Goal: Information Seeking & Learning: Learn about a topic

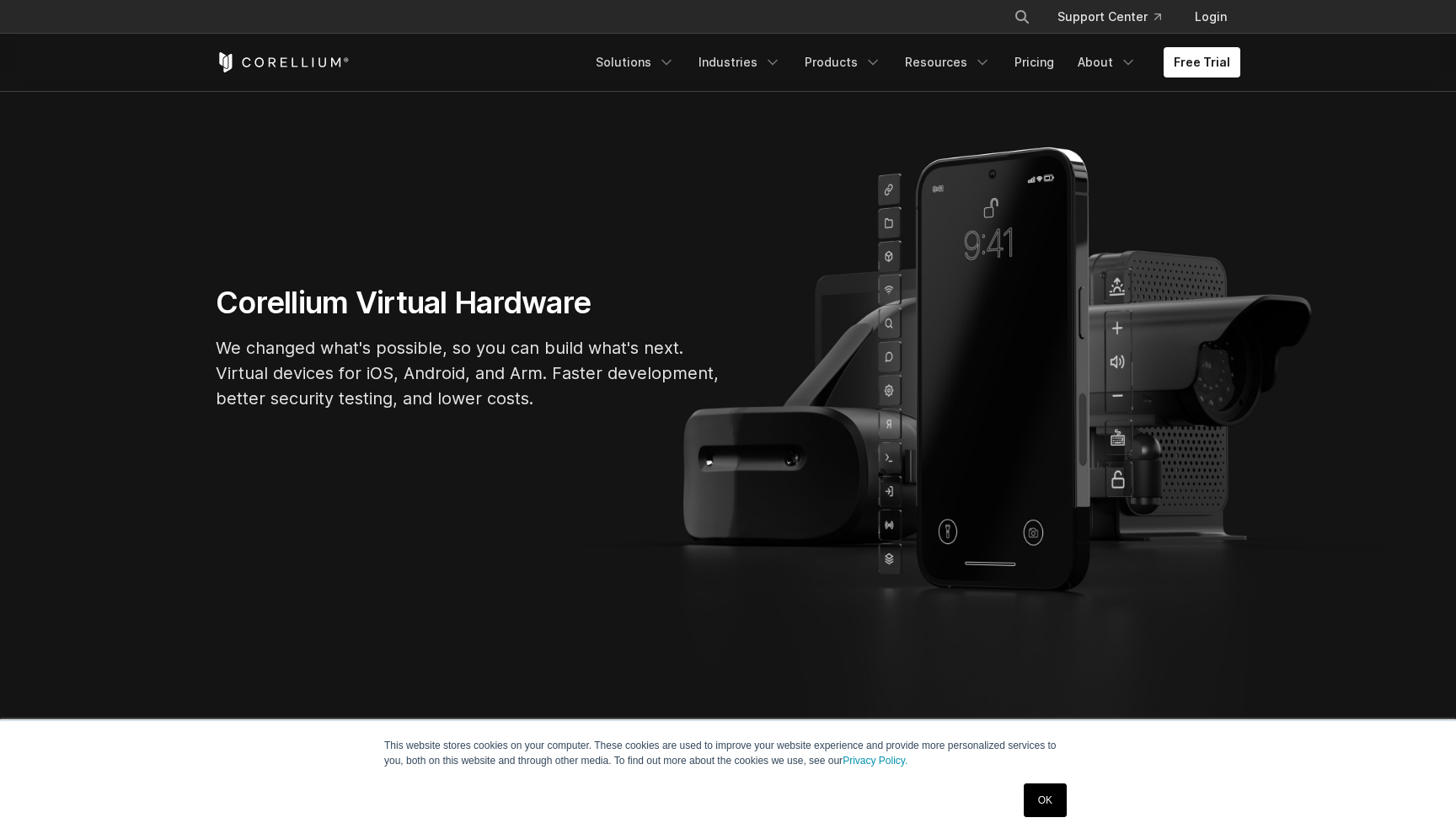
click at [1047, 792] on link "OK" at bounding box center [1045, 801] width 43 height 34
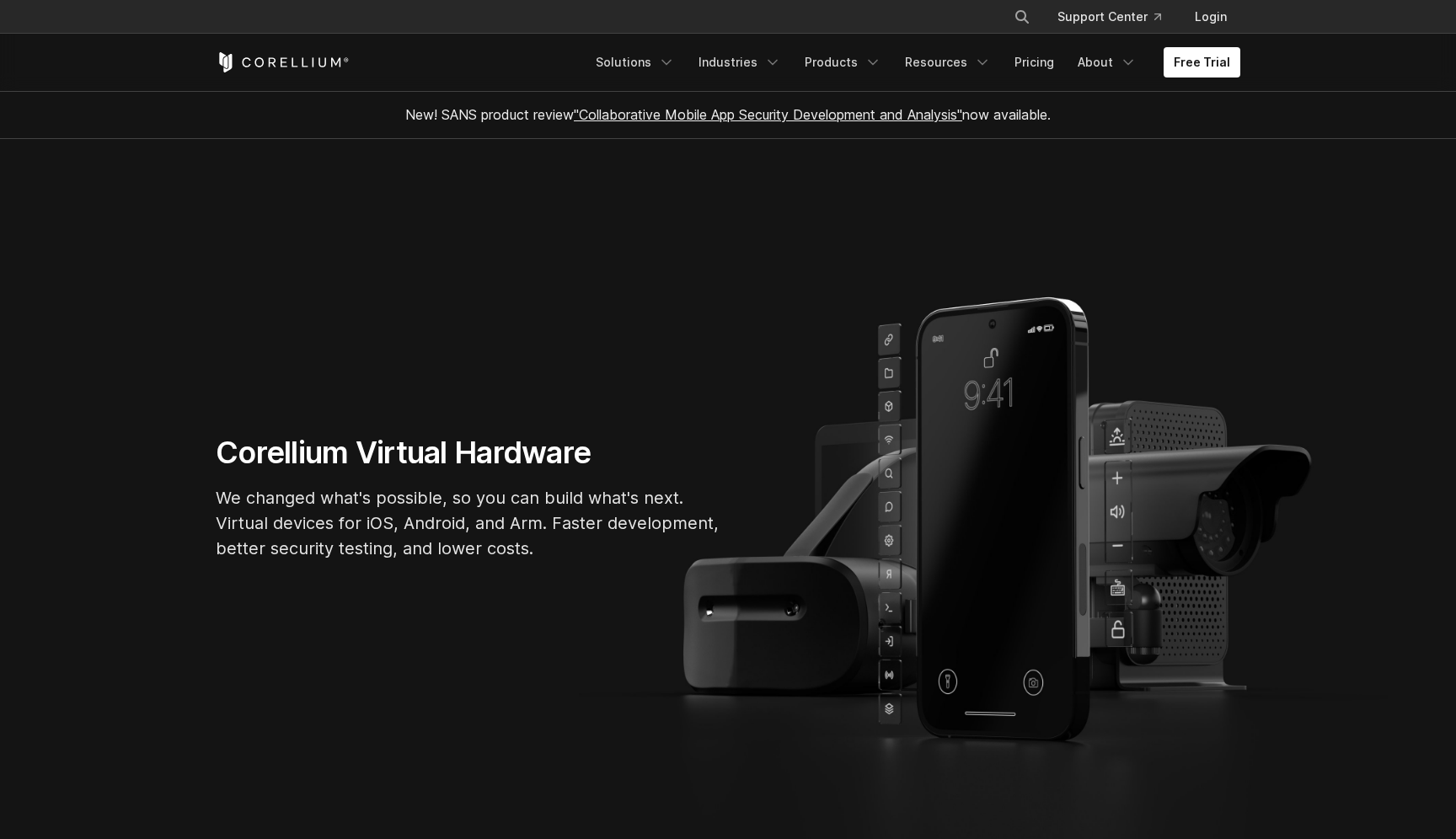
click at [1023, 10] on icon "Search" at bounding box center [1022, 17] width 13 height 13
click at [936, 16] on input "Search our site..." at bounding box center [936, 16] width 137 height 25
type input "****"
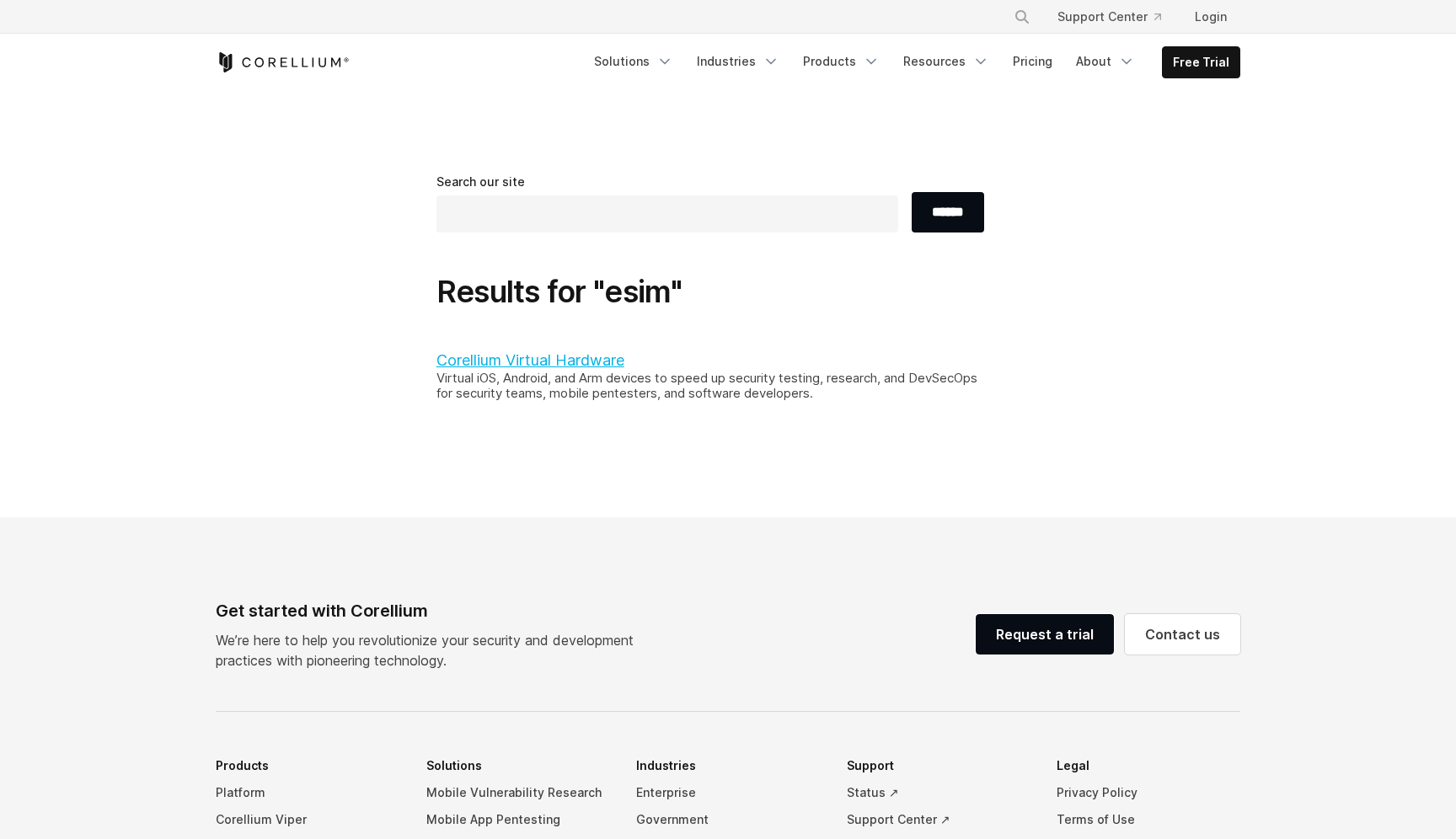
click at [582, 353] on link "Corellium Virtual Hardware" at bounding box center [531, 360] width 188 height 18
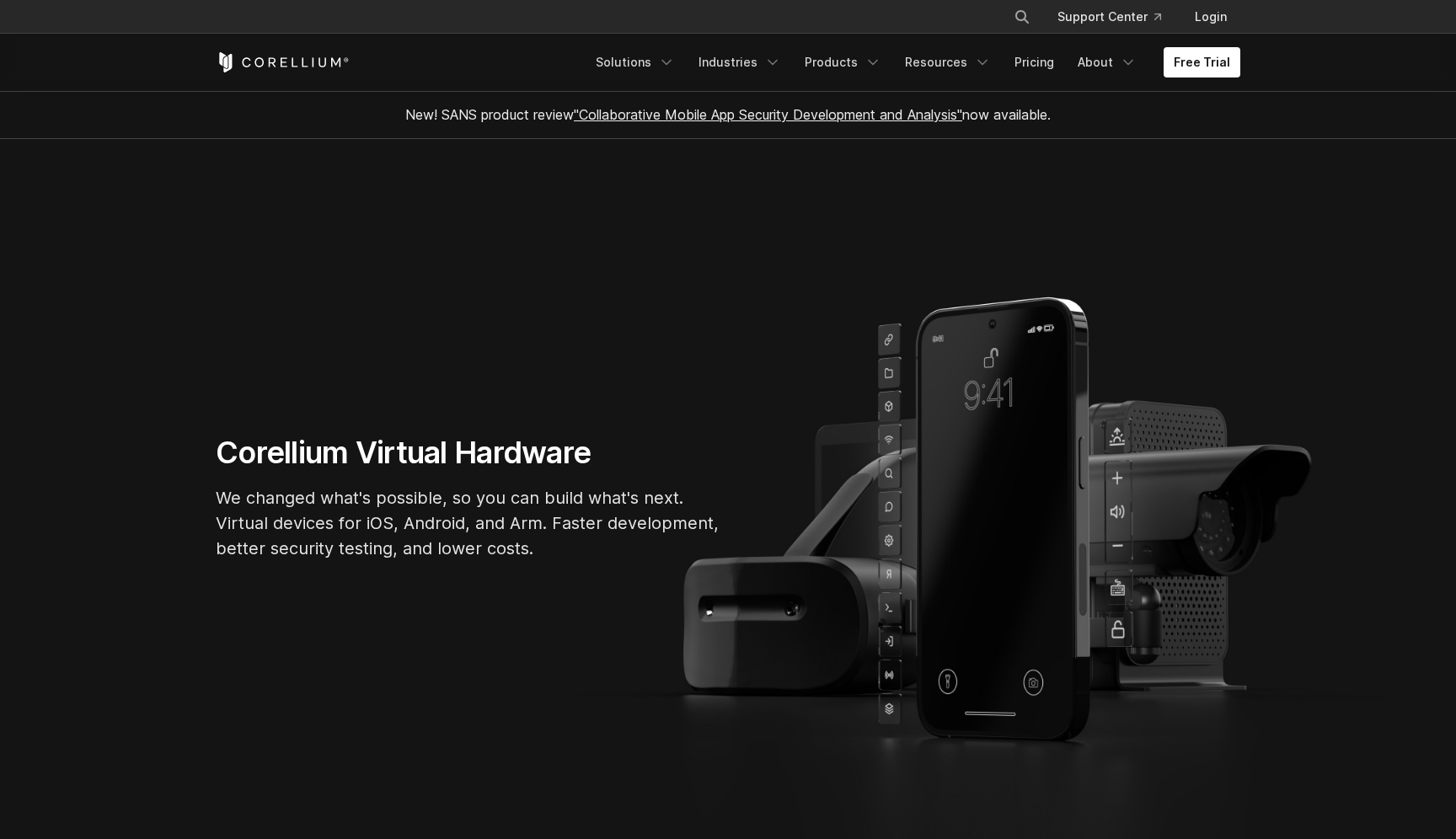
click at [596, 257] on section "Corellium Virtual Hardware We changed what's possible, so you can build what's …" at bounding box center [728, 503] width 1456 height 730
click at [1023, 63] on link "Pricing" at bounding box center [1035, 62] width 60 height 30
